Goal: Information Seeking & Learning: Learn about a topic

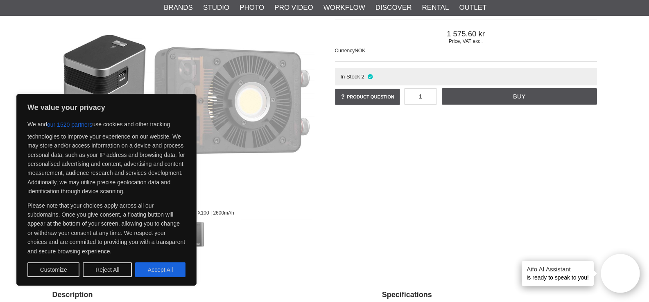
scroll to position [205, 0]
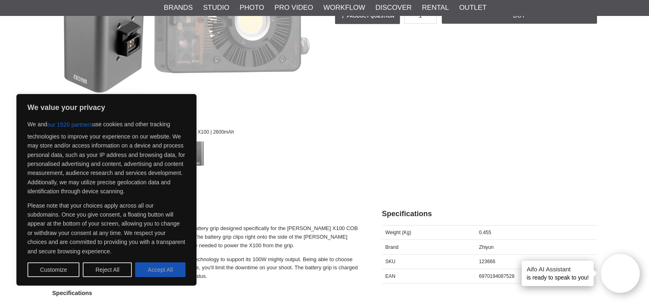
click at [172, 269] on button "Accept All" at bounding box center [160, 270] width 50 height 15
checkbox input "true"
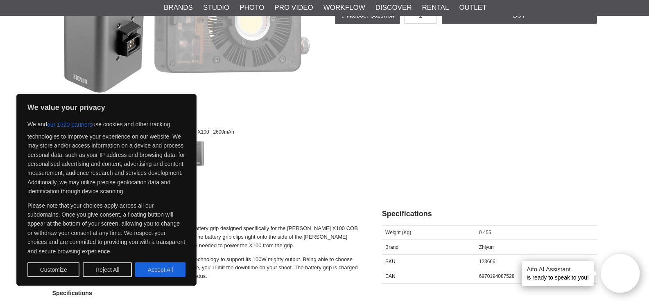
checkbox input "true"
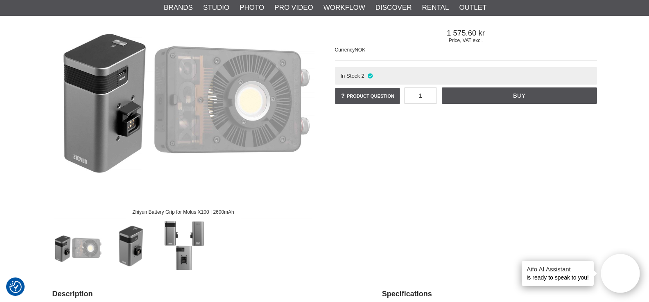
scroll to position [123, 0]
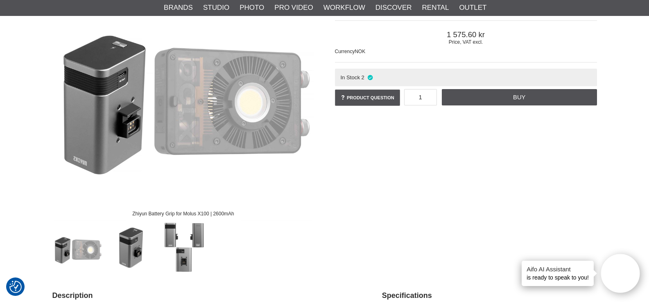
click at [216, 106] on img at bounding box center [183, 90] width 262 height 262
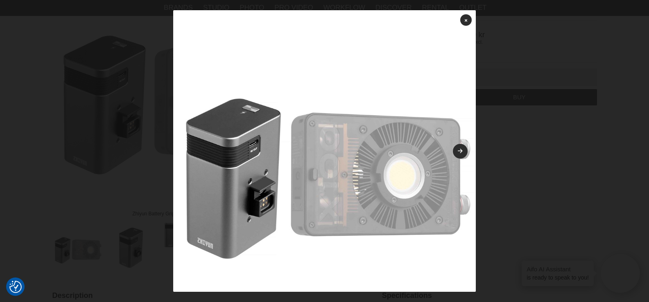
click at [462, 148] on img at bounding box center [324, 161] width 302 height 302
click at [457, 150] on link at bounding box center [460, 151] width 15 height 15
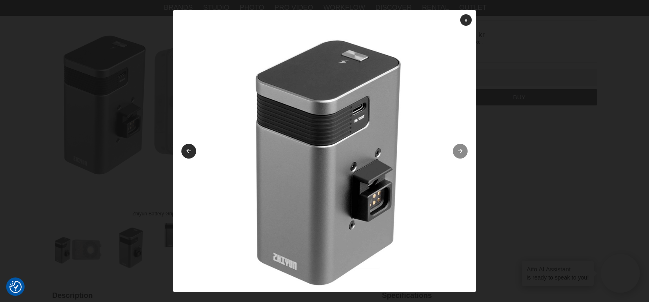
click at [457, 152] on icon at bounding box center [460, 151] width 7 height 5
